Goal: Task Accomplishment & Management: Manage account settings

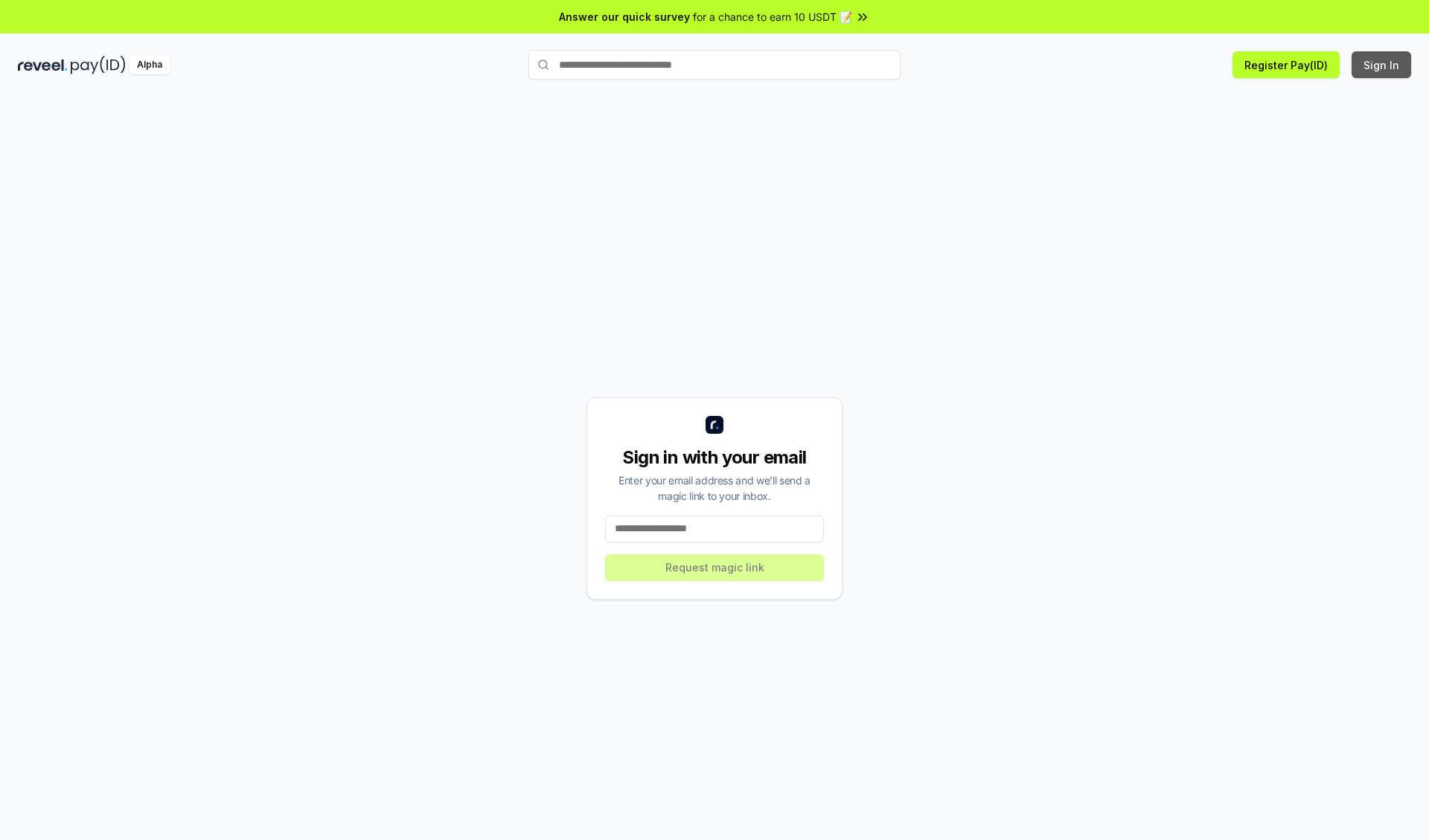
click at [1383, 65] on button "Sign In" at bounding box center [1382, 65] width 59 height 27
type input "**********"
click at [715, 567] on button "Request magic link" at bounding box center [715, 568] width 219 height 27
